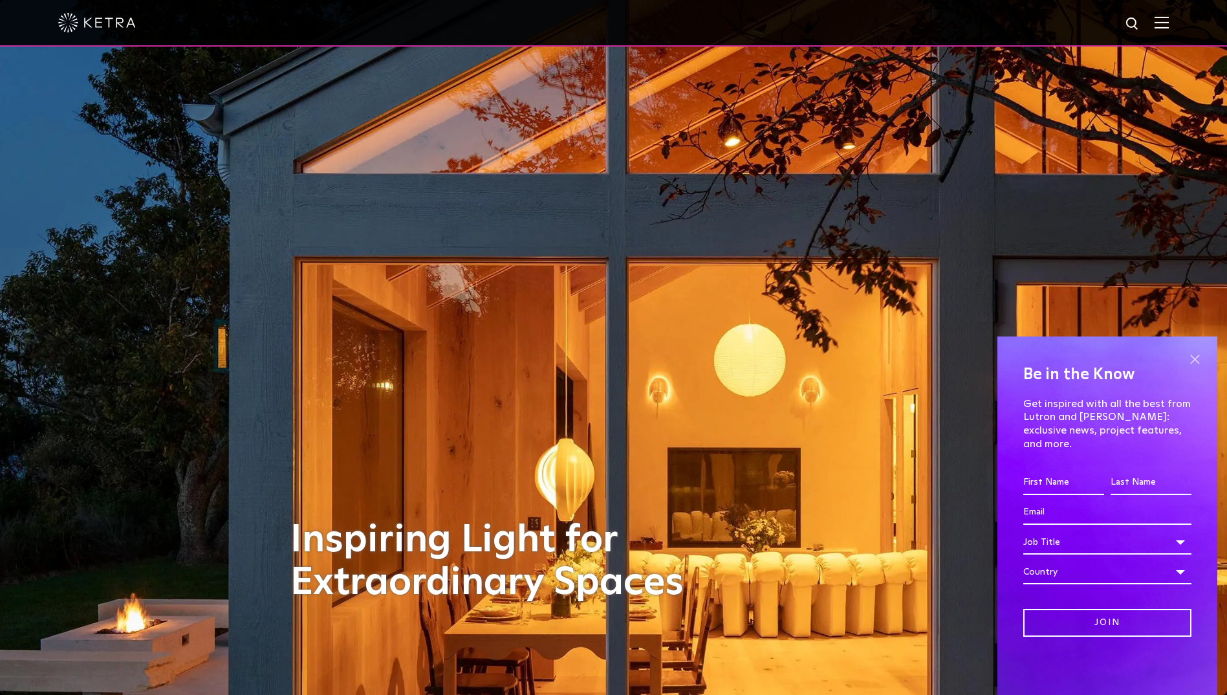
click at [1194, 368] on span at bounding box center [1194, 358] width 19 height 19
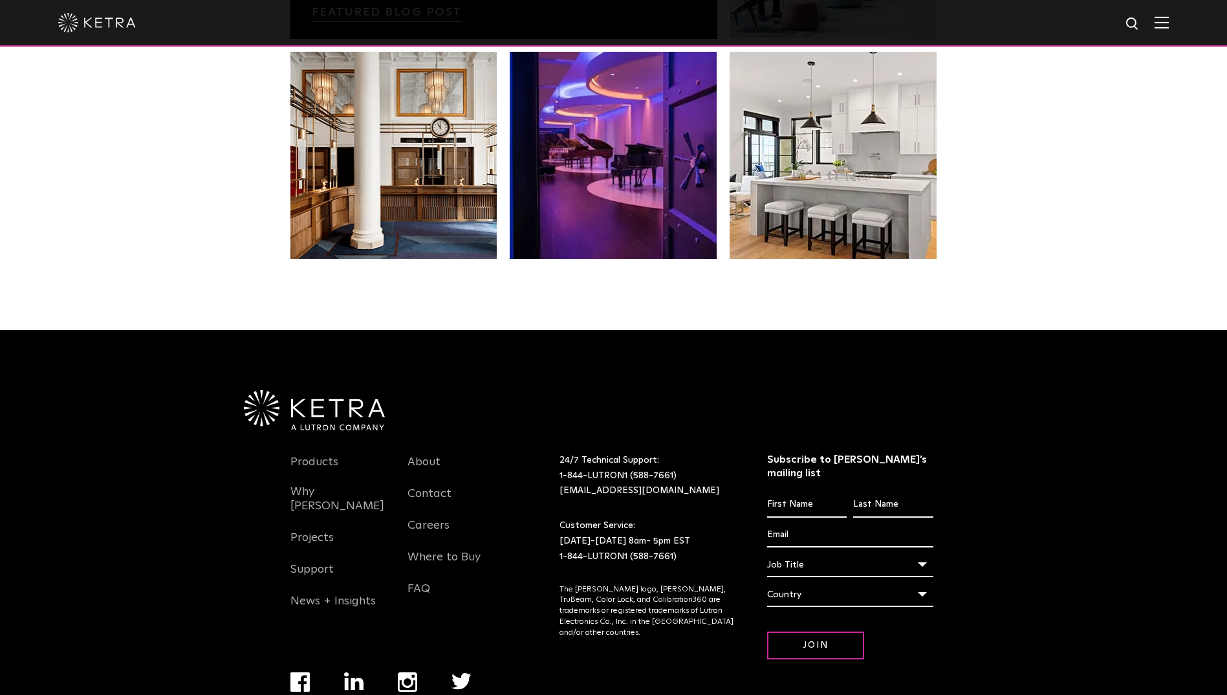
scroll to position [2689, 0]
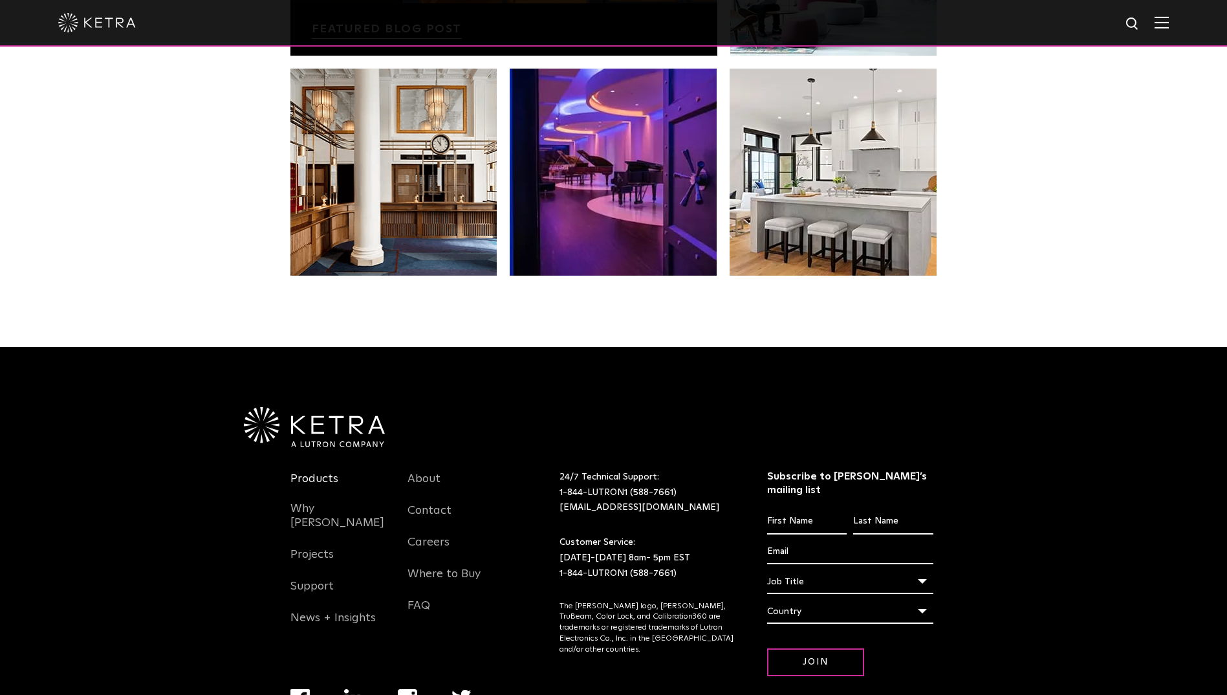
click at [322, 472] on link "Products" at bounding box center [315, 487] width 48 height 30
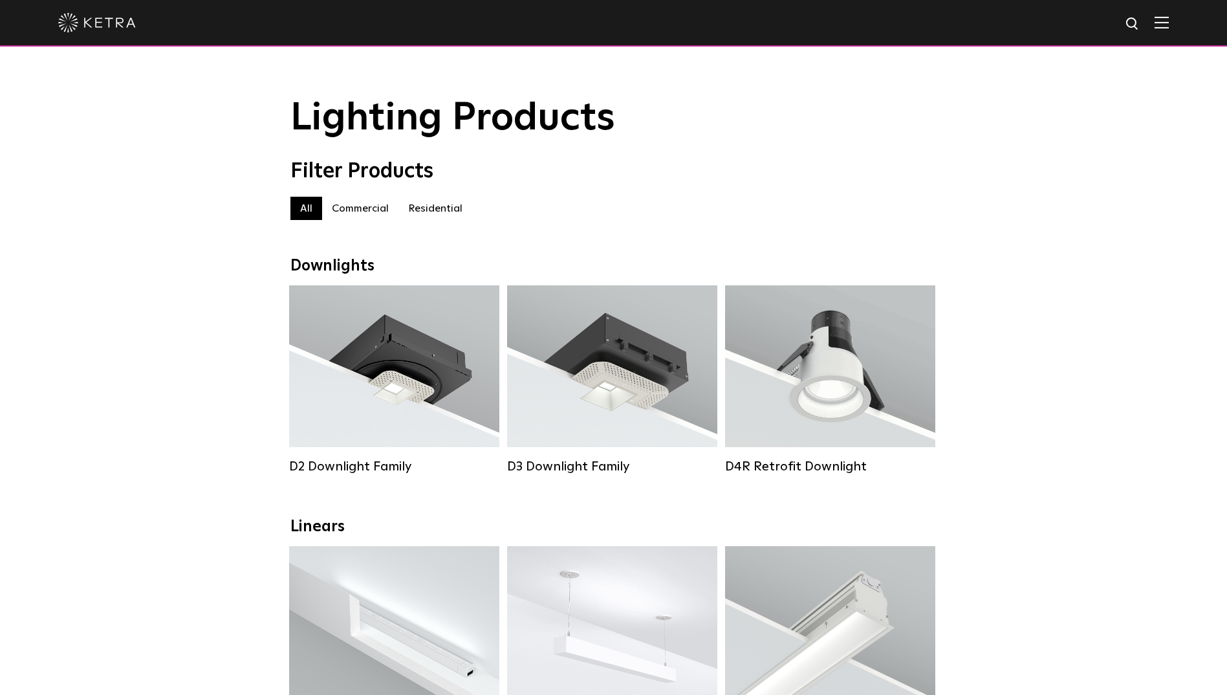
click at [440, 207] on label "Residential" at bounding box center [436, 208] width 74 height 23
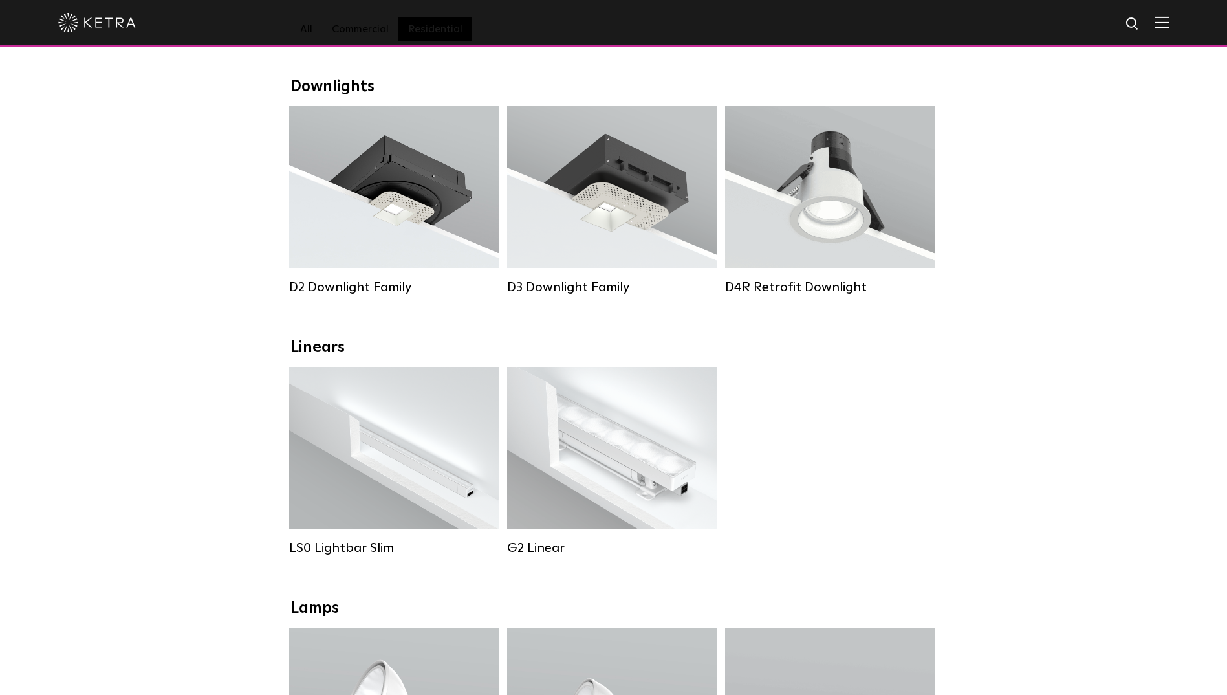
scroll to position [180, 0]
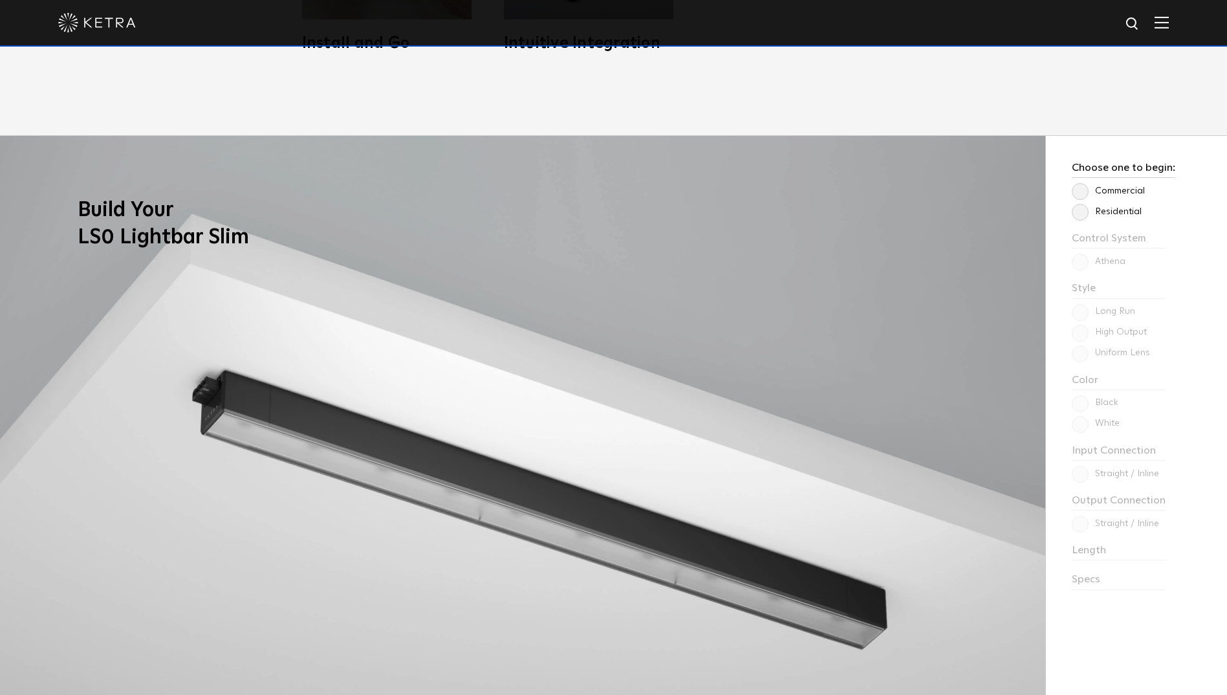
scroll to position [1152, 0]
click at [1081, 211] on label "Residential" at bounding box center [1107, 212] width 70 height 11
click at [0, 0] on input "Residential" at bounding box center [0, 0] width 0 height 0
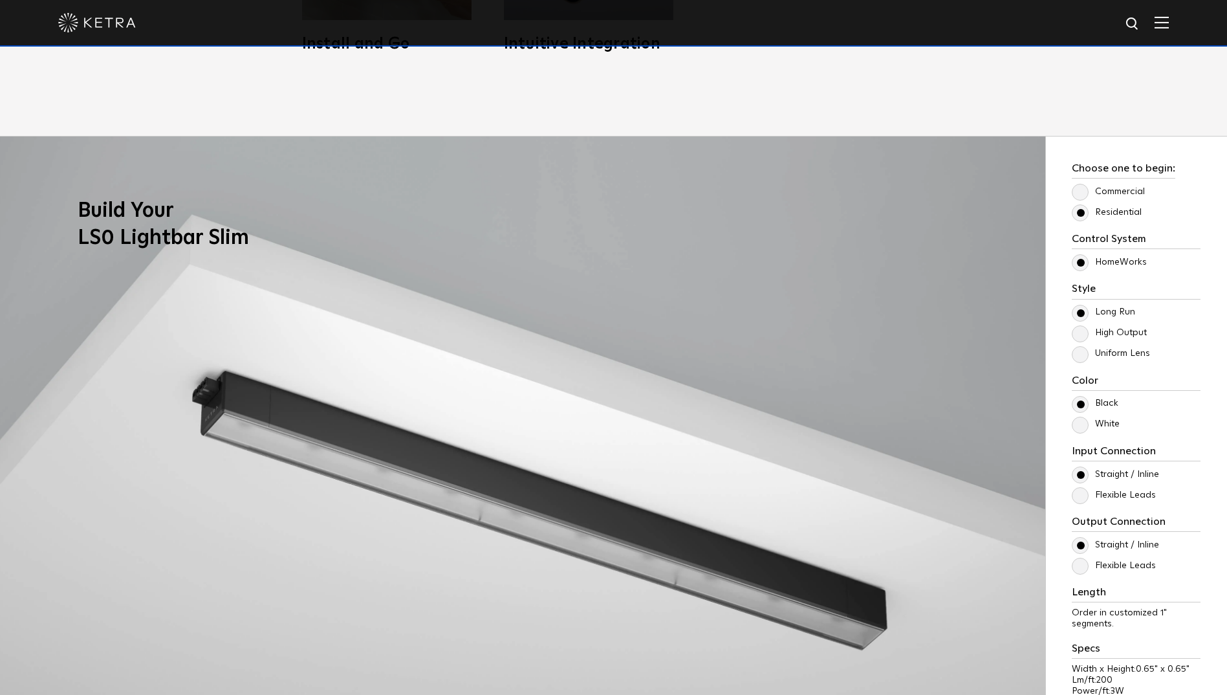
click at [1082, 334] on label "High Output" at bounding box center [1109, 332] width 75 height 11
click at [0, 0] on input "High Output" at bounding box center [0, 0] width 0 height 0
click at [1082, 313] on label "Long Run" at bounding box center [1103, 312] width 63 height 11
click at [0, 0] on input "Long Run" at bounding box center [0, 0] width 0 height 0
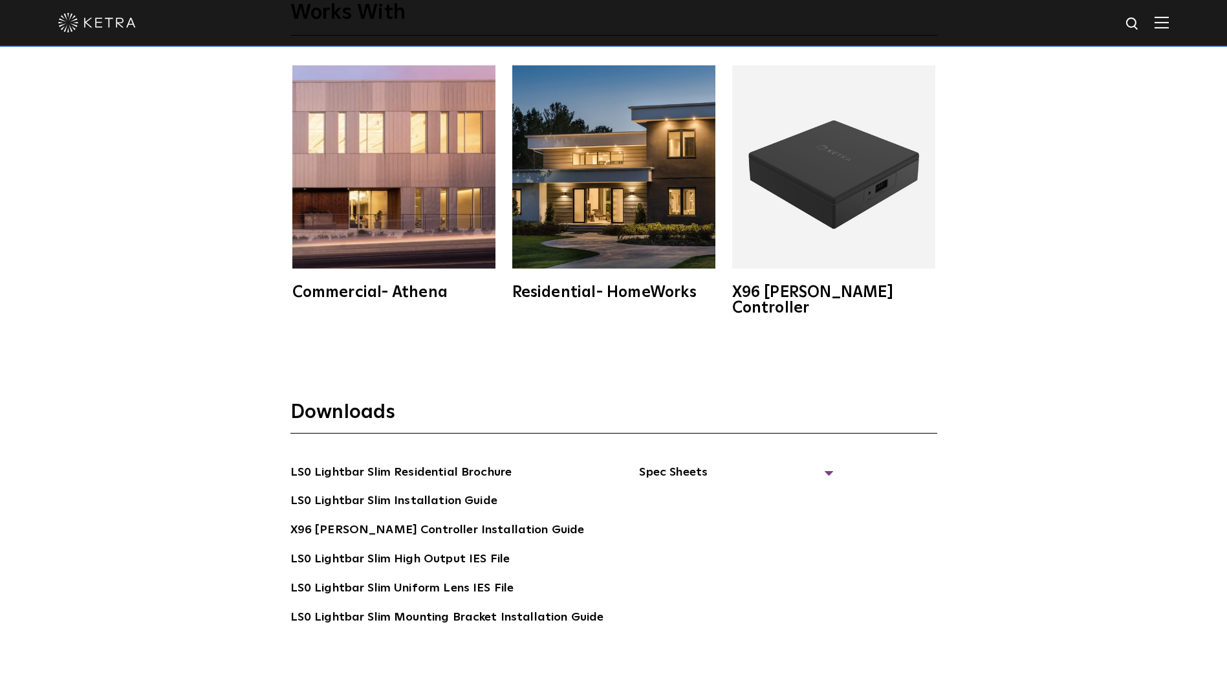
scroll to position [2631, 0]
click at [374, 491] on link "LS0 Lightbar Slim Installation Guide" at bounding box center [394, 501] width 207 height 21
